Goal: Navigation & Orientation: Understand site structure

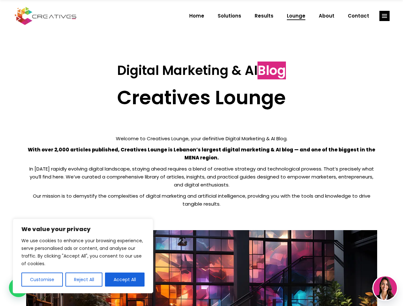
click at [201, 153] on p "With over 2,000 articles published, Creatives Lounge is Lebanon’s largest digit…" at bounding box center [201, 154] width 351 height 16
click at [42, 280] on button "Customise" at bounding box center [41, 280] width 41 height 14
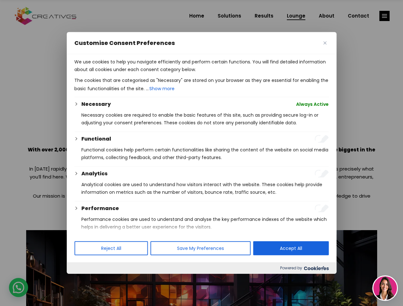
click at [84, 280] on div at bounding box center [201, 153] width 403 height 306
click at [125, 73] on p "We use cookies to help you navigate efficiently and perform certain functions. …" at bounding box center [201, 65] width 254 height 15
click at [384, 16] on div at bounding box center [201, 153] width 403 height 306
click at [385, 288] on img at bounding box center [385, 289] width 24 height 24
